Goal: Information Seeking & Learning: Compare options

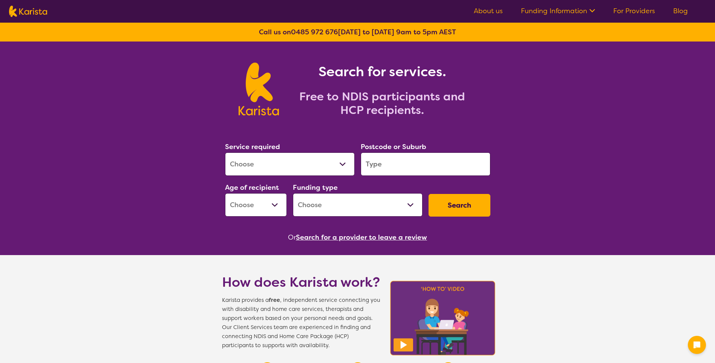
click at [328, 158] on select "Allied Health Assistant Assessment ([MEDICAL_DATA] or [MEDICAL_DATA]) Behaviour…" at bounding box center [290, 163] width 130 height 23
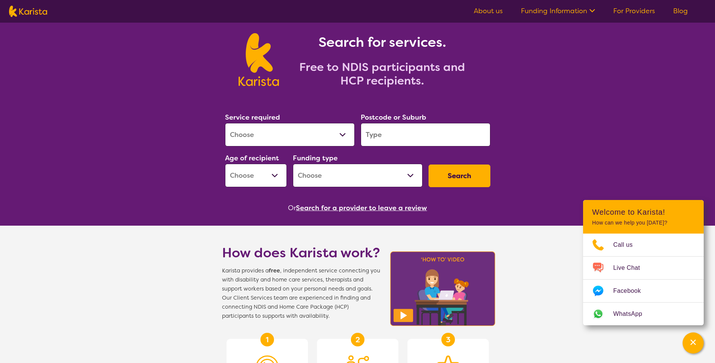
scroll to position [75, 0]
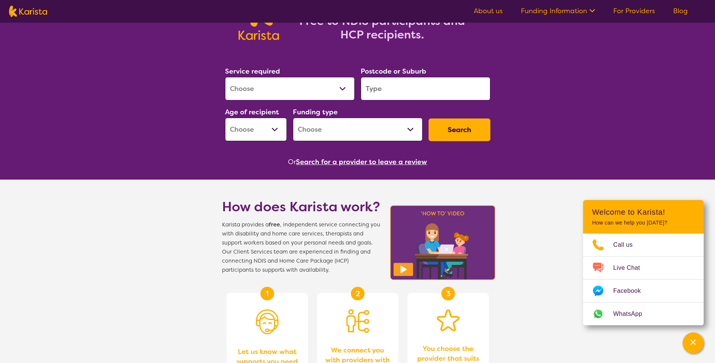
click at [315, 91] on select "Allied Health Assistant Assessment ([MEDICAL_DATA] or [MEDICAL_DATA]) Behaviour…" at bounding box center [290, 88] width 130 height 23
select select "NDIS Support Coordination"
click at [225, 77] on select "Allied Health Assistant Assessment ([MEDICAL_DATA] or [MEDICAL_DATA]) Behaviour…" at bounding box center [290, 88] width 130 height 23
click at [397, 85] on input "search" at bounding box center [426, 88] width 130 height 23
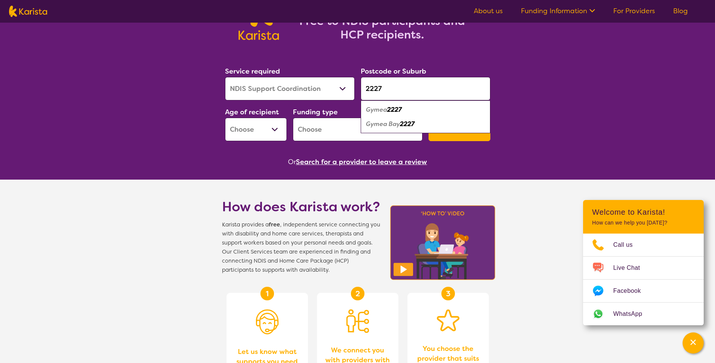
type input "2227"
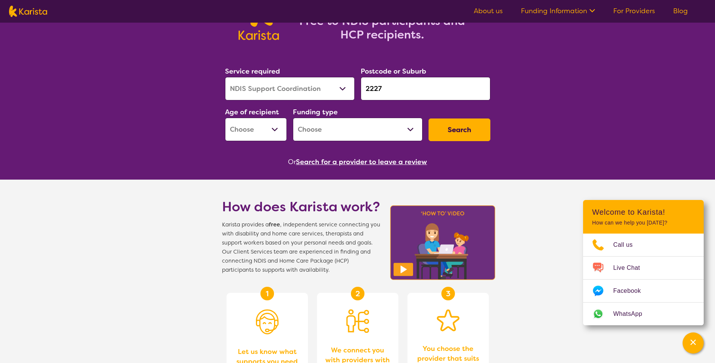
click at [281, 126] on select "Early Childhood - 0 to 9 Child - 10 to 11 Adolescent - 12 to 17 Adult - 18 to 6…" at bounding box center [256, 129] width 62 height 23
select select "AD"
click at [225, 118] on select "Early Childhood - 0 to 9 Child - 10 to 11 Adolescent - 12 to 17 Adult - 18 to 6…" at bounding box center [256, 129] width 62 height 23
click at [326, 136] on select "Home Care Package (HCP) National Disability Insurance Scheme (NDIS) I don't know" at bounding box center [358, 129] width 130 height 23
click at [293, 118] on select "Home Care Package (HCP) National Disability Insurance Scheme (NDIS) I don't know" at bounding box center [358, 129] width 130 height 23
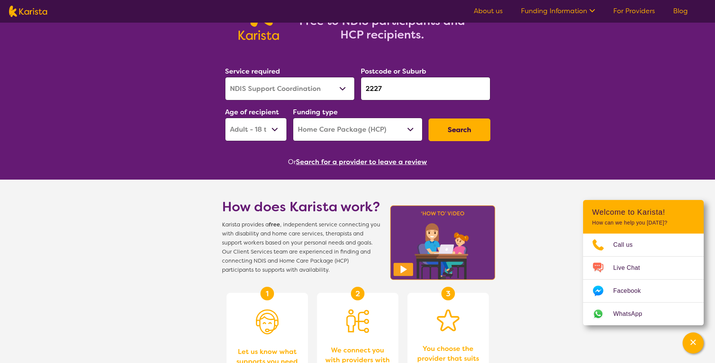
click at [370, 138] on select "Home Care Package (HCP) National Disability Insurance Scheme (NDIS) I don't know" at bounding box center [358, 129] width 130 height 23
select select "NDIS"
click at [293, 118] on select "Home Care Package (HCP) National Disability Insurance Scheme (NDIS) I don't know" at bounding box center [358, 129] width 130 height 23
click at [467, 127] on button "Search" at bounding box center [460, 129] width 62 height 23
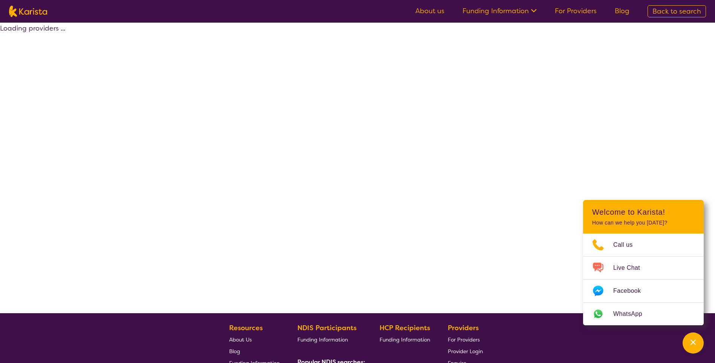
select select "by_score"
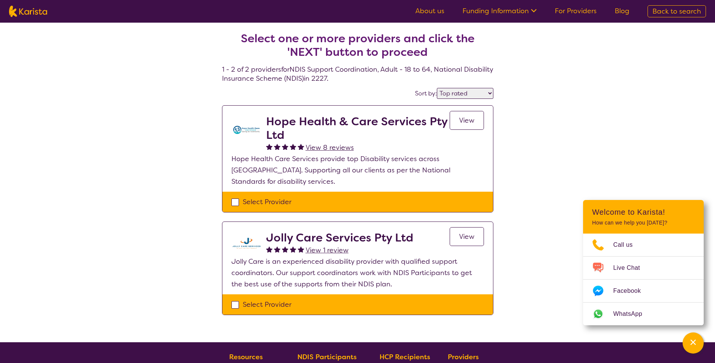
click at [284, 129] on h2 "Hope Health & Care Services Pty Ltd" at bounding box center [358, 128] width 184 height 27
click at [244, 196] on div "Select Provider" at bounding box center [358, 201] width 253 height 11
checkbox input "true"
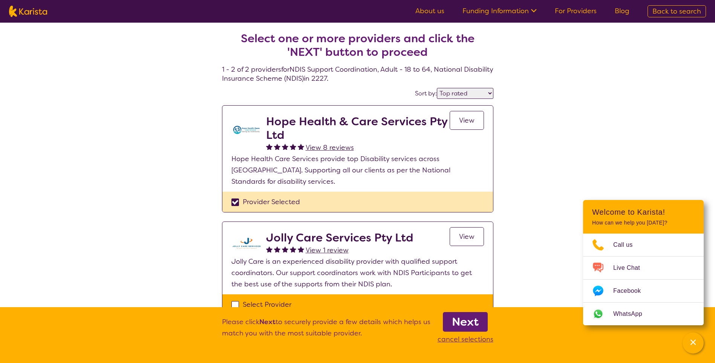
click at [284, 281] on section "Jolly Care Services Pty Ltd View 1 review View Jolly Care is an experienced dis…" at bounding box center [358, 258] width 271 height 72
click at [285, 299] on div "Select Provider" at bounding box center [358, 304] width 253 height 11
checkbox input "true"
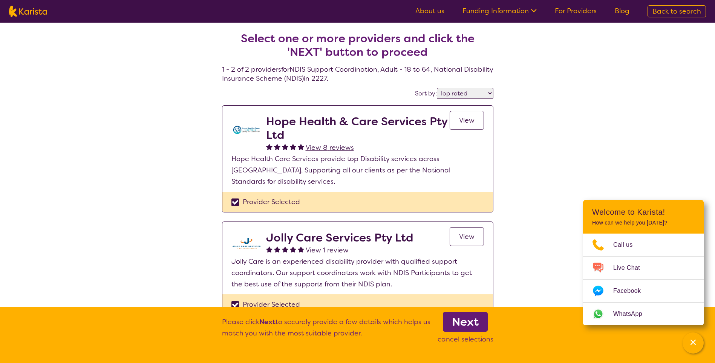
click at [470, 327] on b "Next" at bounding box center [465, 321] width 27 height 15
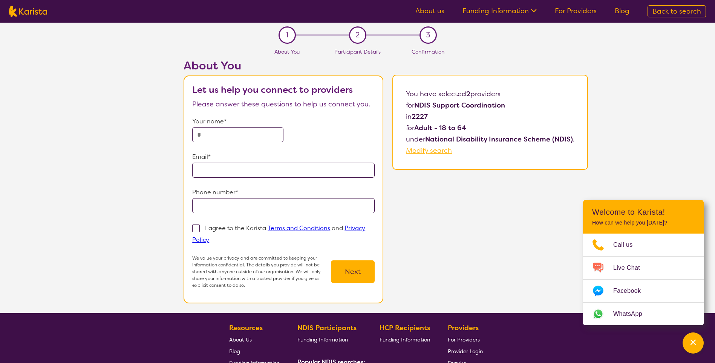
select select "by_score"
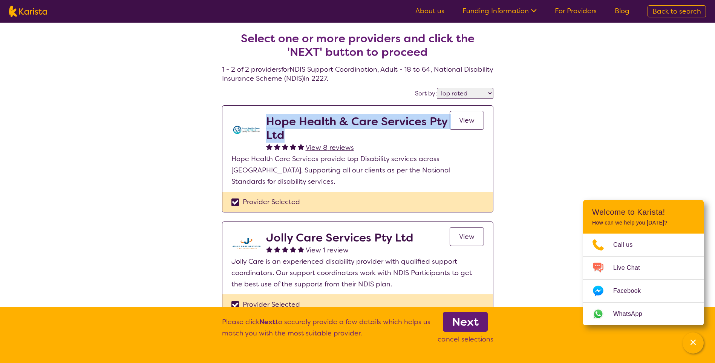
drag, startPoint x: 267, startPoint y: 116, endPoint x: 290, endPoint y: 140, distance: 33.1
click at [290, 140] on h2 "Hope Health & Care Services Pty Ltd" at bounding box center [358, 128] width 184 height 27
copy h2 "Hope Health & Care Services Pty Ltd"
click at [467, 232] on link "View" at bounding box center [467, 236] width 34 height 19
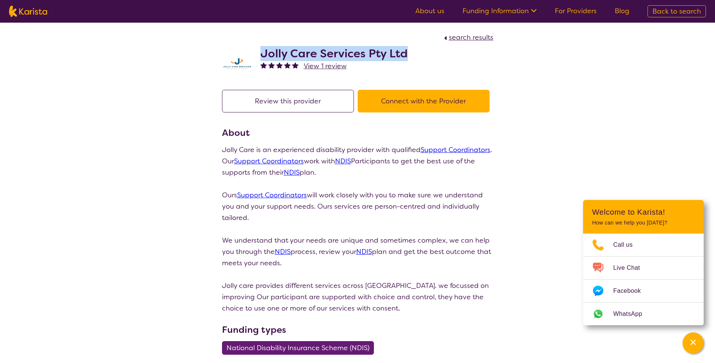
drag, startPoint x: 406, startPoint y: 55, endPoint x: 261, endPoint y: 58, distance: 144.5
click at [261, 58] on h2 "Jolly Care Services Pty Ltd" at bounding box center [334, 54] width 147 height 14
copy h2 "Jolly Care Services Pty Ltd"
